Goal: Check status: Check status

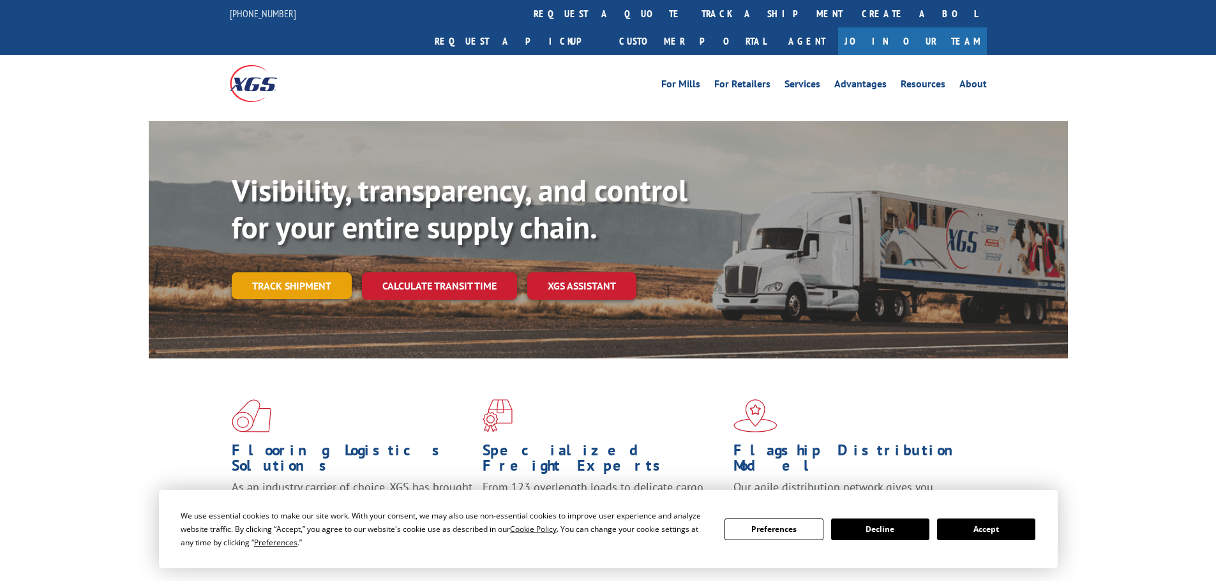
click at [291, 272] on link "Track shipment" at bounding box center [292, 285] width 120 height 27
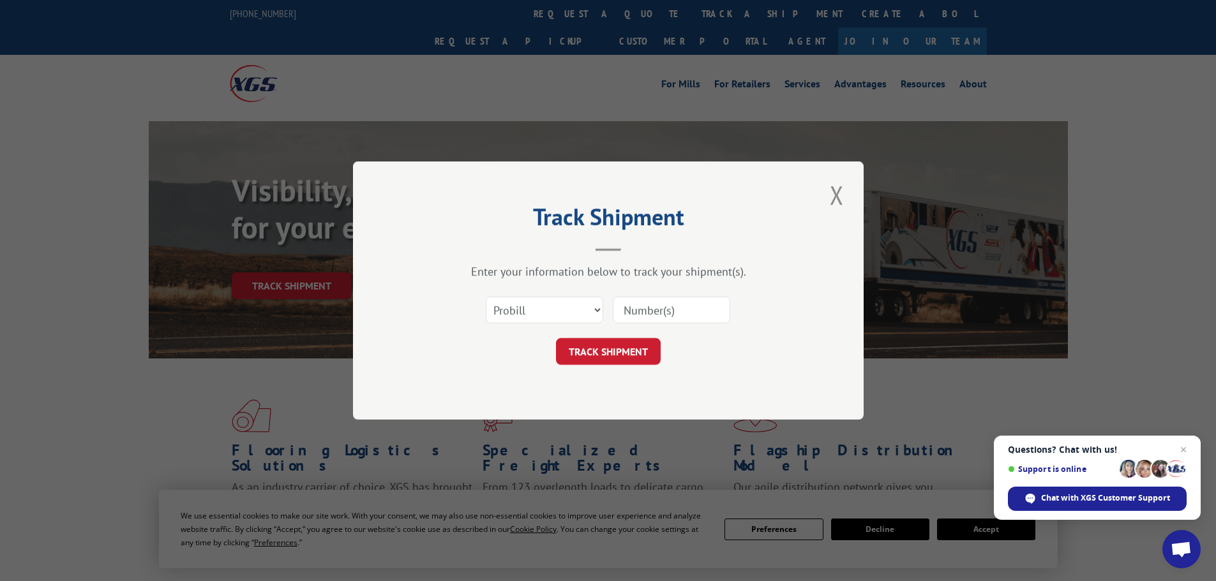
click at [633, 308] on input at bounding box center [671, 310] width 117 height 27
paste input "07332592705352111"
type input "07332592705352111"
click at [556, 338] on button "TRACK SHIPMENT" at bounding box center [608, 351] width 105 height 27
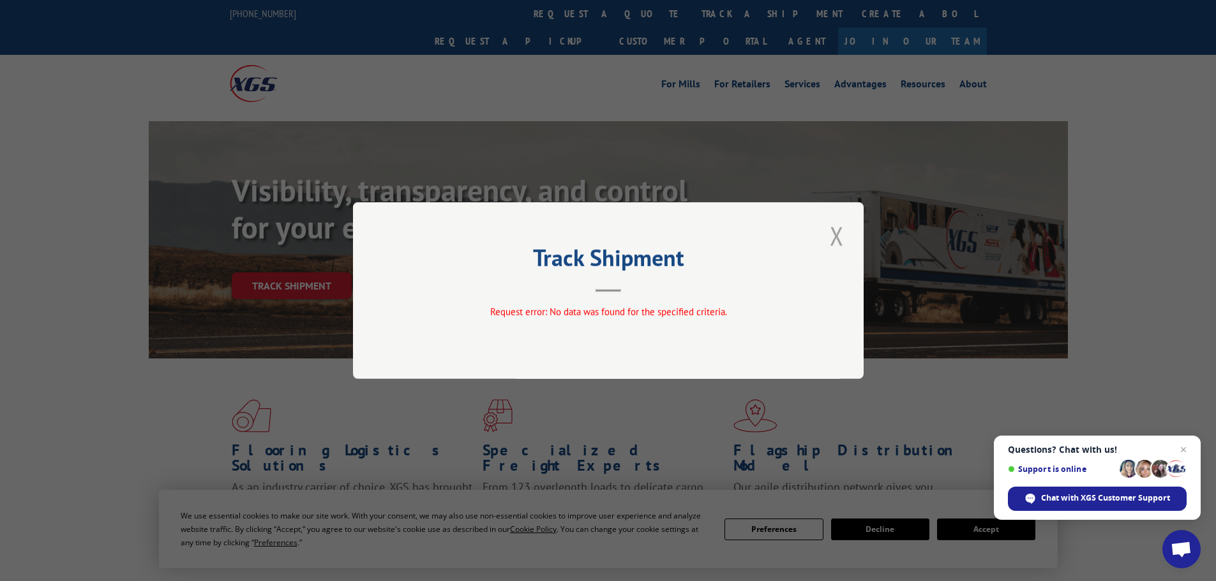
click at [835, 232] on button "Close modal" at bounding box center [837, 235] width 22 height 35
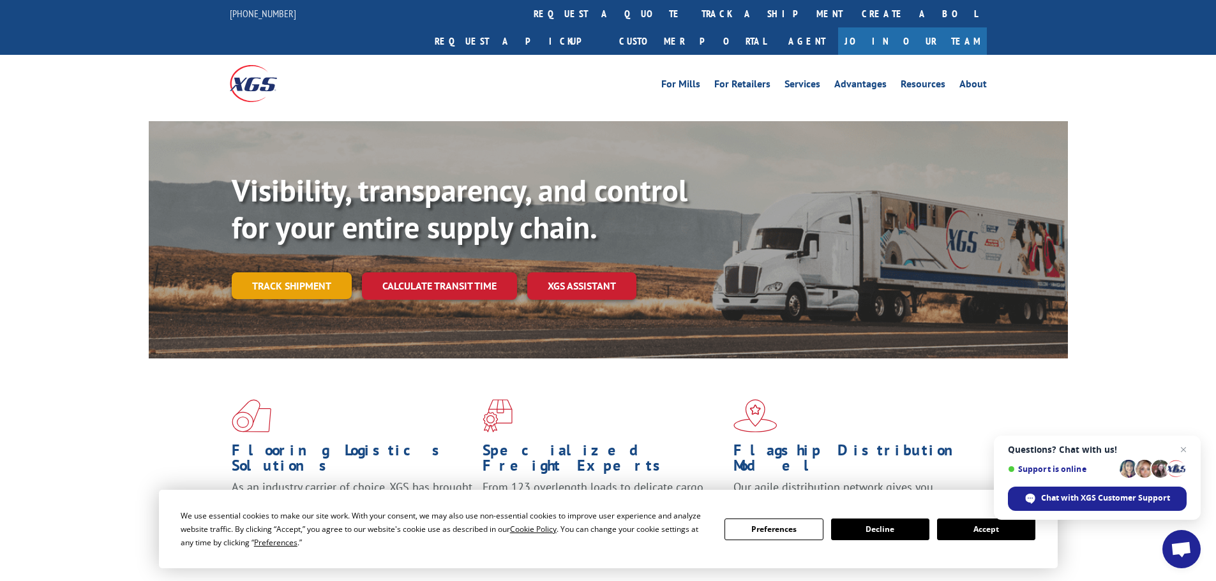
click at [348, 272] on link "Track shipment" at bounding box center [292, 285] width 120 height 27
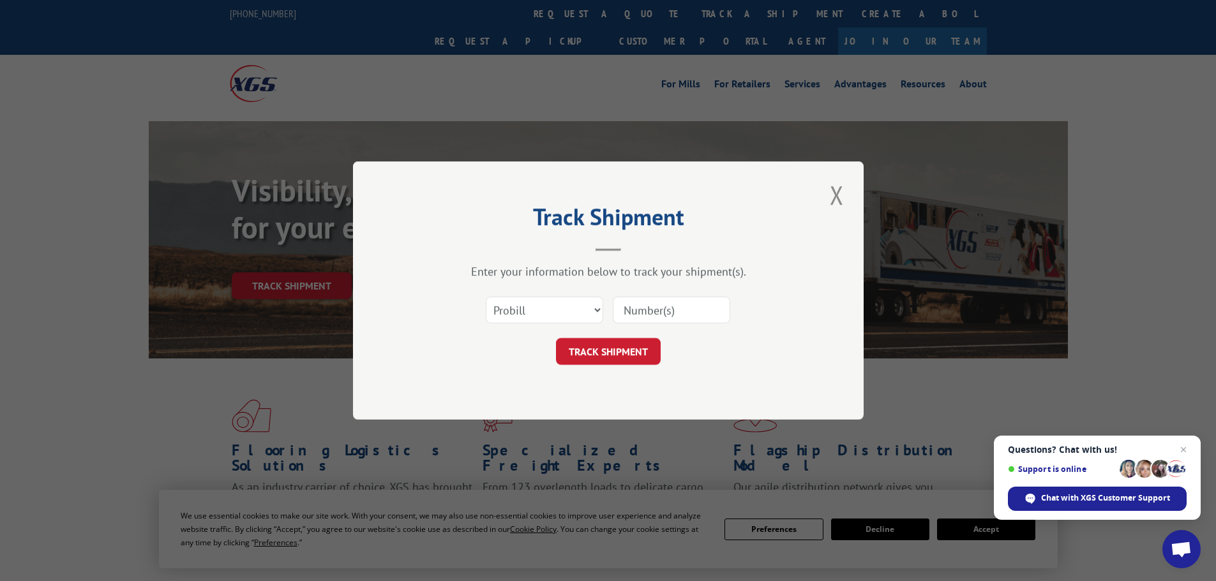
click at [673, 319] on input at bounding box center [671, 310] width 117 height 27
paste input "07332592705352111"
click at [636, 303] on input "07332592705352111" at bounding box center [671, 310] width 117 height 27
drag, startPoint x: 726, startPoint y: 306, endPoint x: 559, endPoint y: 313, distance: 167.3
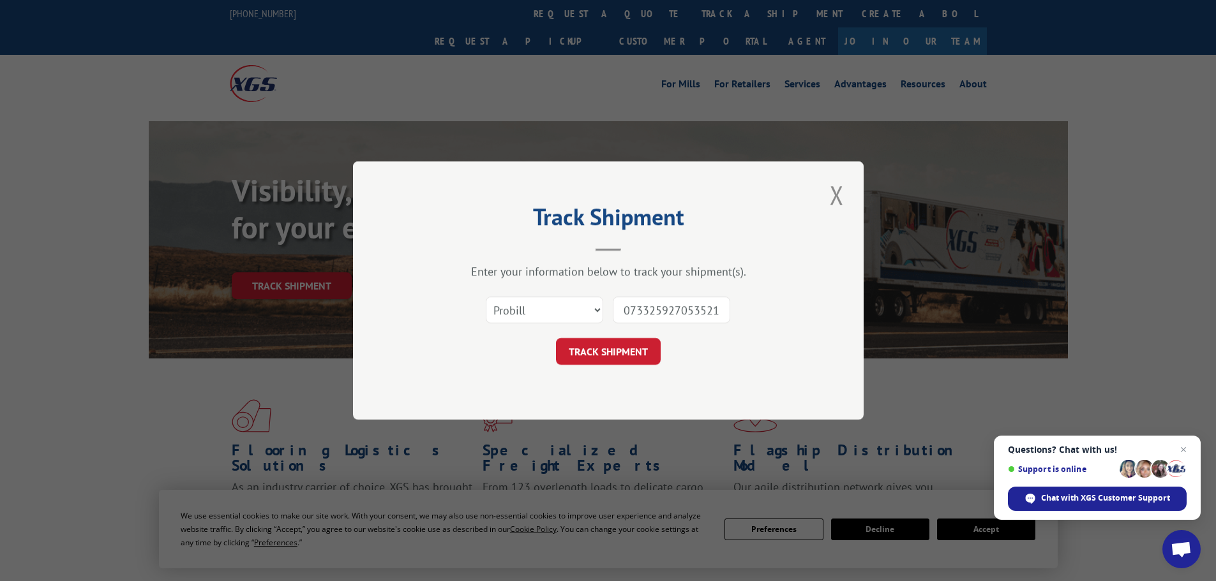
click at [559, 313] on div "Select category... Probill BOL PO 07332592705352111" at bounding box center [608, 310] width 383 height 42
paste input "1"
type input "073325927053521111"
drag, startPoint x: 724, startPoint y: 307, endPoint x: 567, endPoint y: 295, distance: 156.8
click at [567, 295] on div "Select category... Probill BOL PO 073325927053521111" at bounding box center [608, 310] width 383 height 42
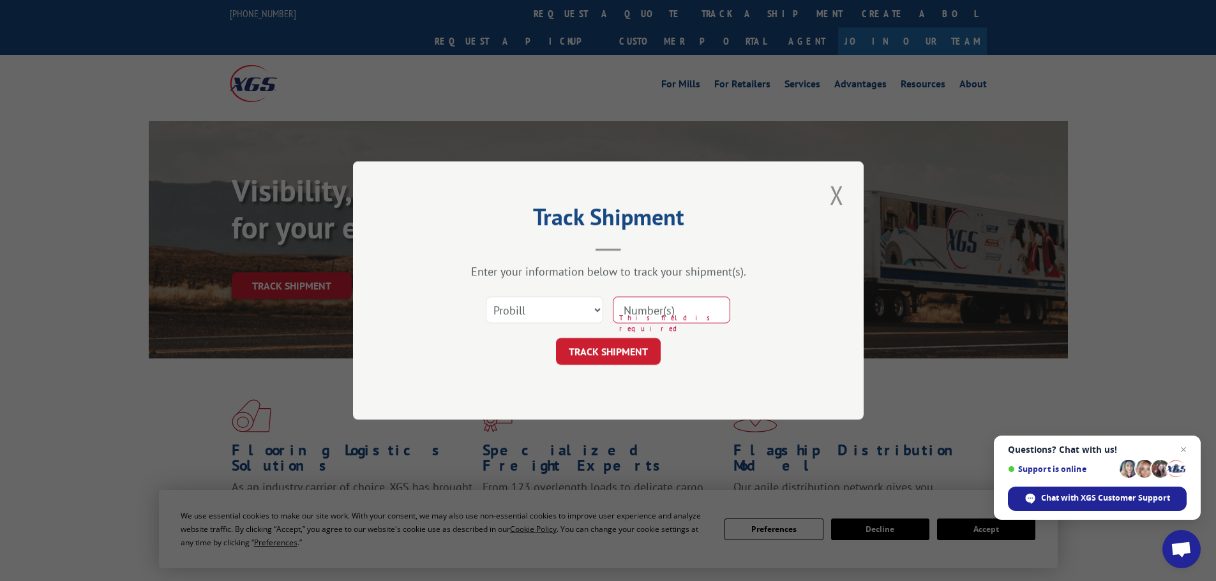
click at [656, 315] on input at bounding box center [671, 310] width 117 height 27
paste input "07332592705352111"
type input "07332592705352111"
click at [606, 353] on button "TRACK SHIPMENT" at bounding box center [608, 351] width 105 height 27
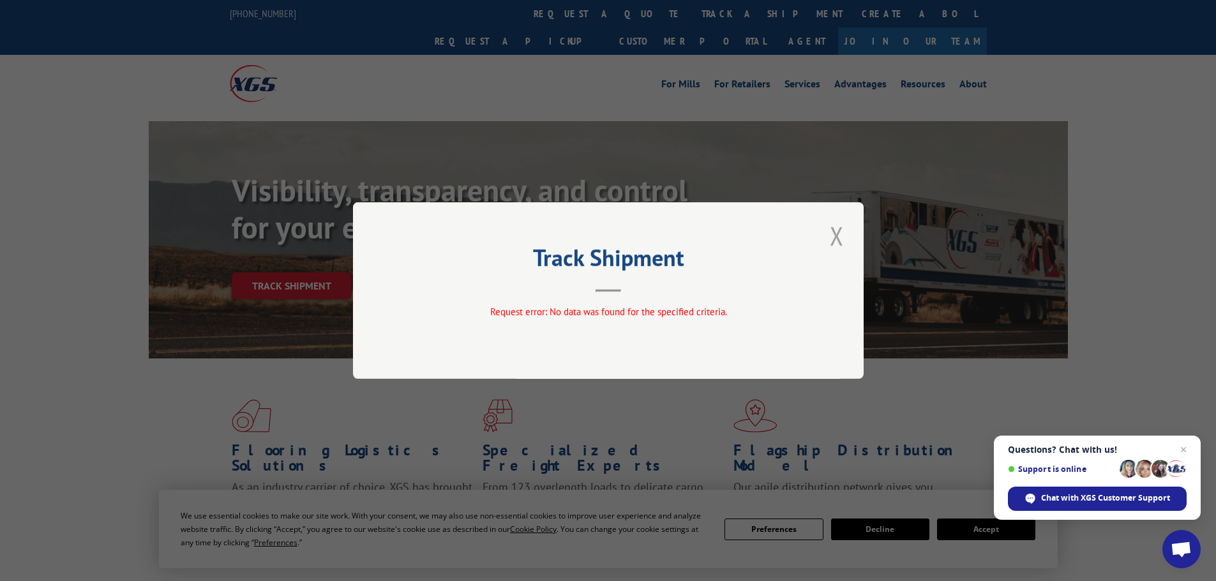
click at [828, 234] on button "Close modal" at bounding box center [837, 235] width 22 height 35
